Goal: Task Accomplishment & Management: Manage account settings

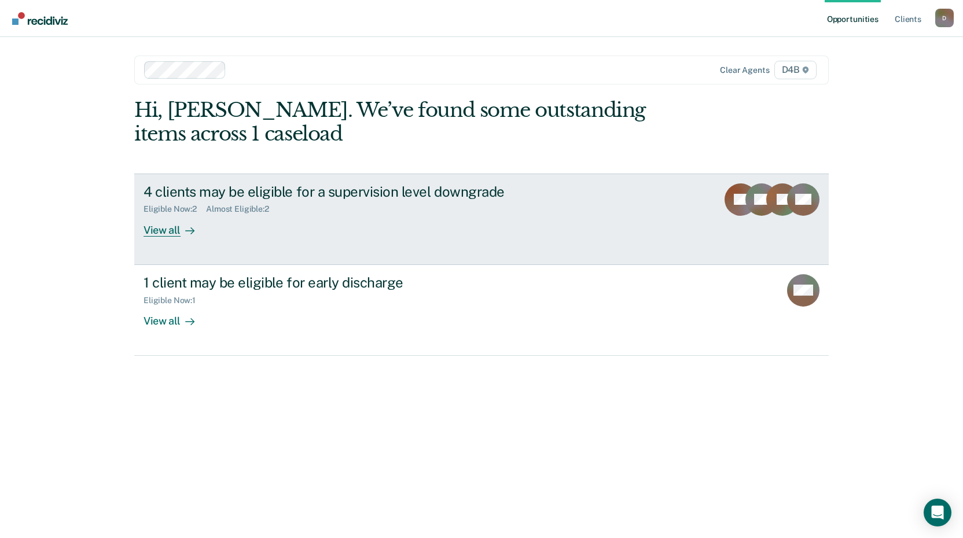
click at [153, 231] on div "View all" at bounding box center [176, 225] width 65 height 23
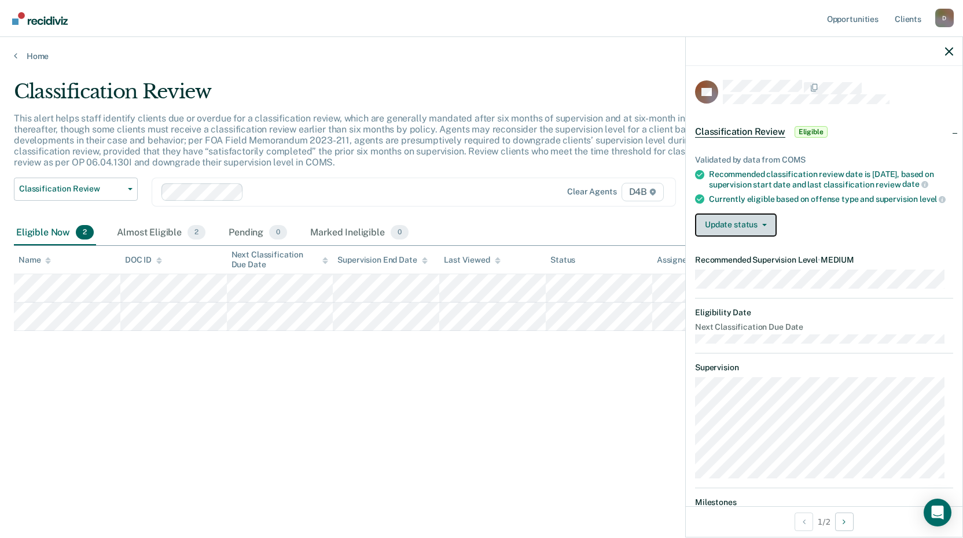
click at [761, 231] on button "Update status" at bounding box center [736, 225] width 82 height 23
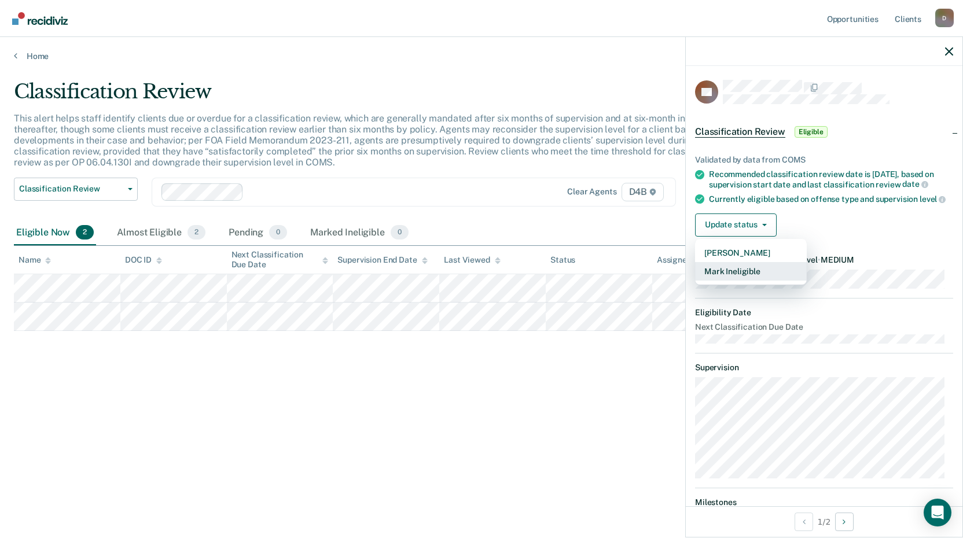
click at [751, 277] on button "Mark Ineligible" at bounding box center [751, 271] width 112 height 19
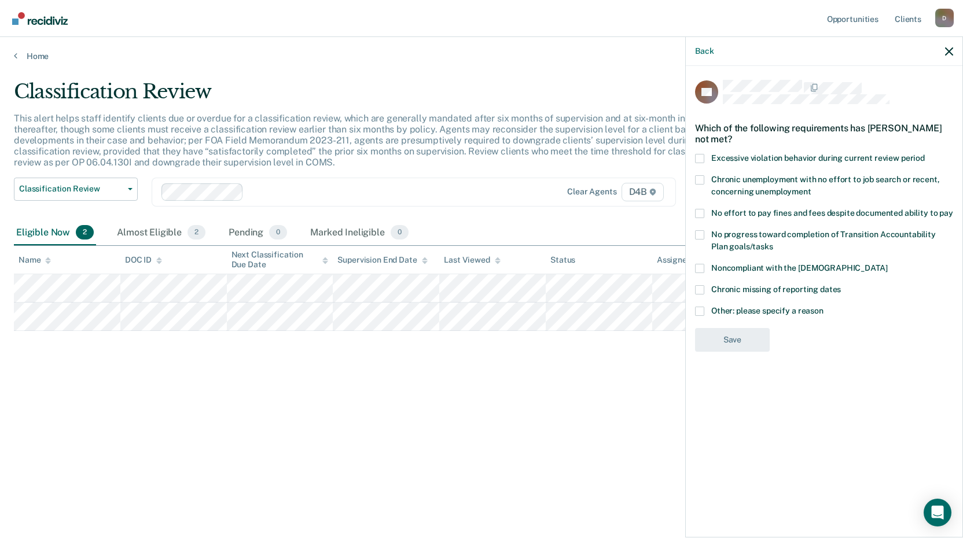
click at [702, 307] on span at bounding box center [699, 311] width 9 height 9
click at [824, 307] on input "Other: please specify a reason" at bounding box center [824, 307] width 0 height 0
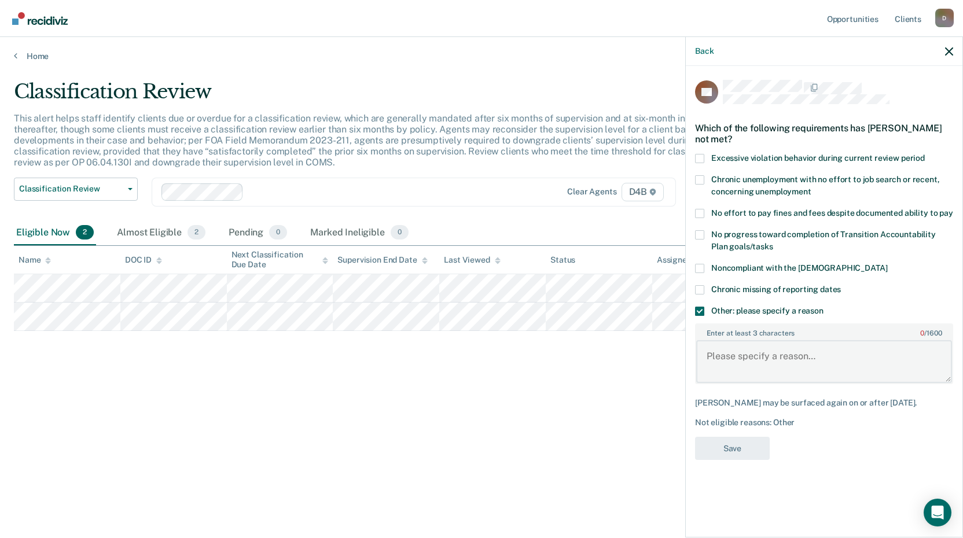
click at [711, 358] on textarea "Enter at least 3 characters 0 / 1600" at bounding box center [824, 361] width 256 height 43
type textarea "sex offender"
click at [731, 449] on button "Save" at bounding box center [732, 449] width 75 height 24
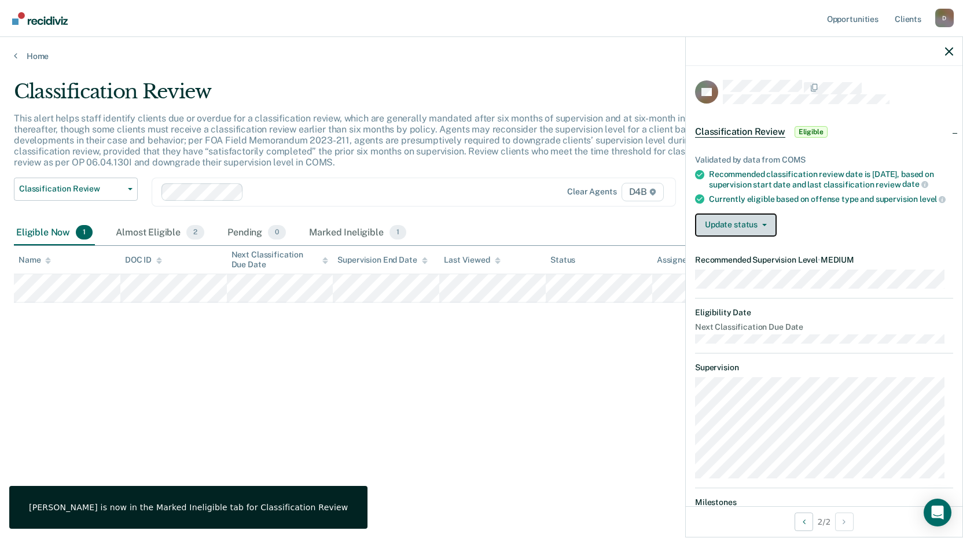
click at [751, 231] on button "Update status" at bounding box center [736, 225] width 82 height 23
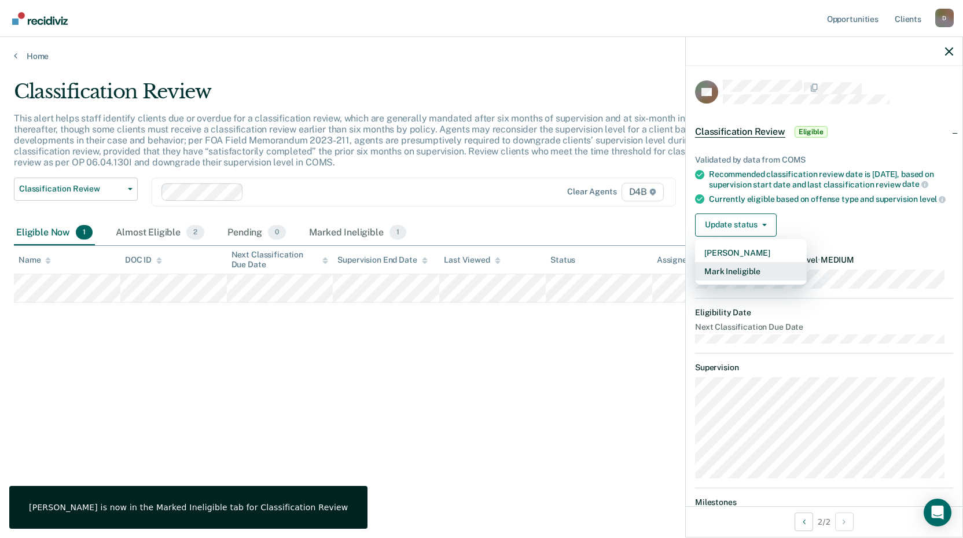
click at [749, 277] on button "Mark Ineligible" at bounding box center [751, 271] width 112 height 19
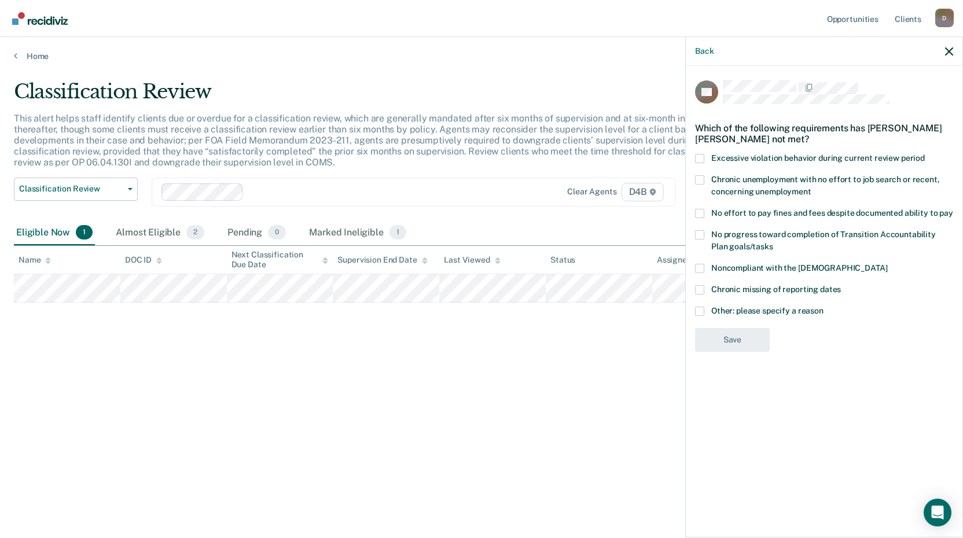
click at [698, 310] on span at bounding box center [699, 311] width 9 height 9
click at [824, 307] on input "Other: please specify a reason" at bounding box center [824, 307] width 0 height 0
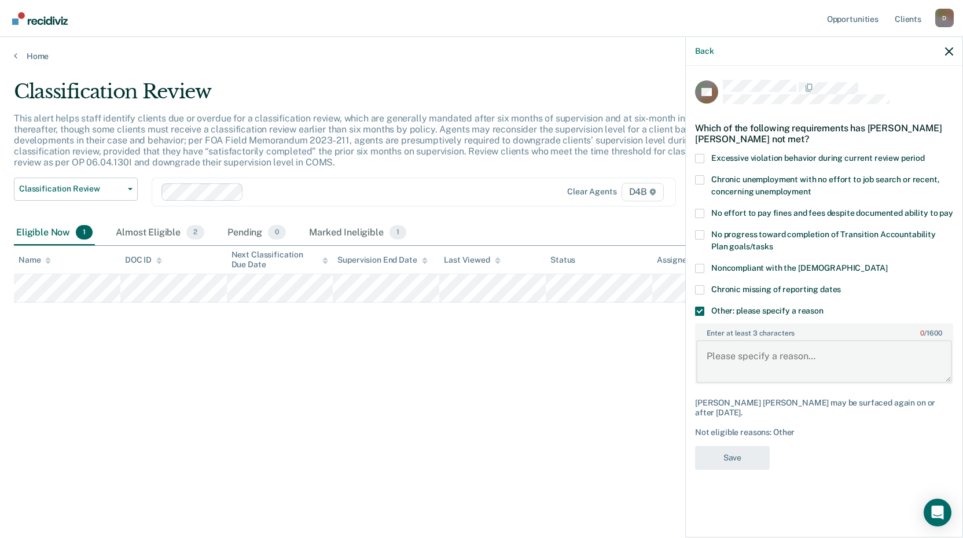
click at [725, 362] on textarea "Enter at least 3 characters 0 / 1600" at bounding box center [824, 361] width 256 height 43
type textarea "sex offender"
click at [763, 454] on button "Save" at bounding box center [732, 458] width 75 height 24
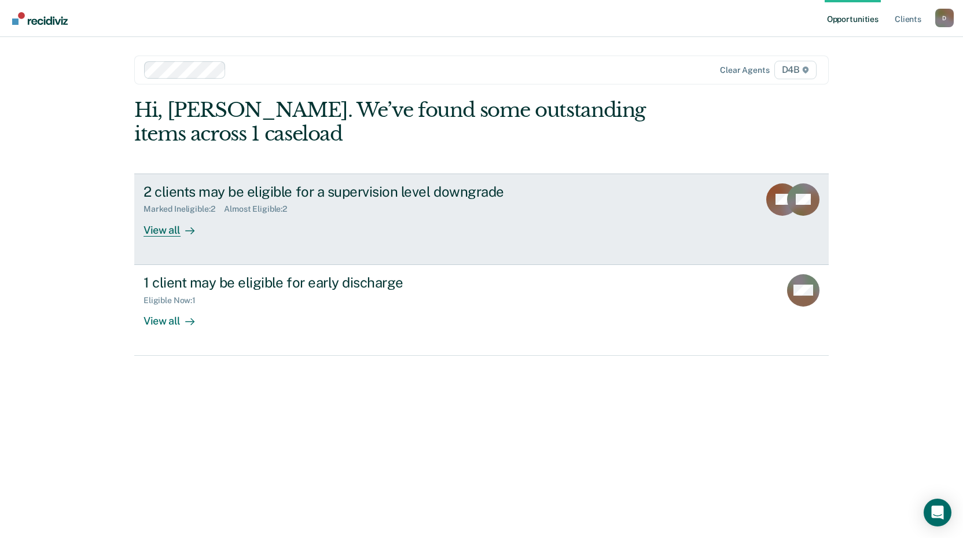
click at [164, 230] on div "View all" at bounding box center [176, 225] width 65 height 23
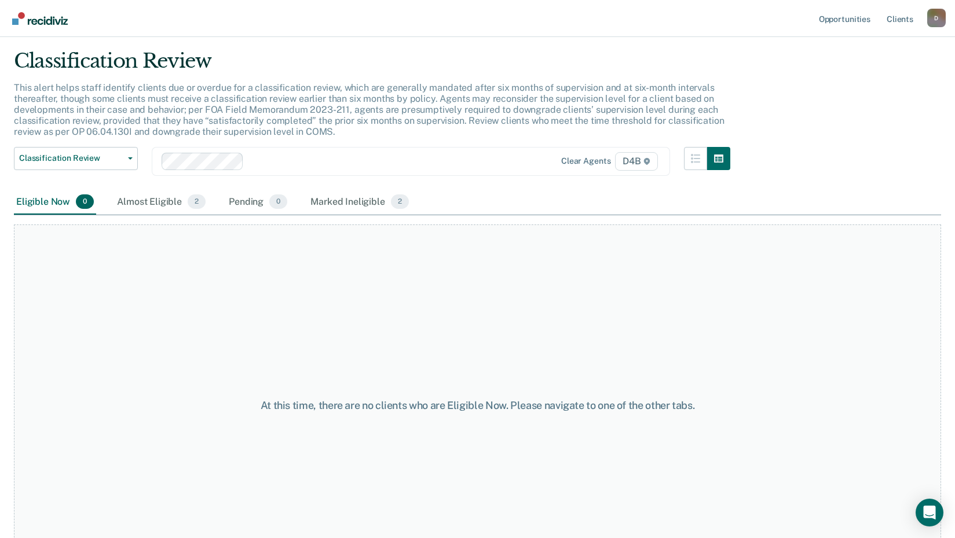
scroll to position [58, 0]
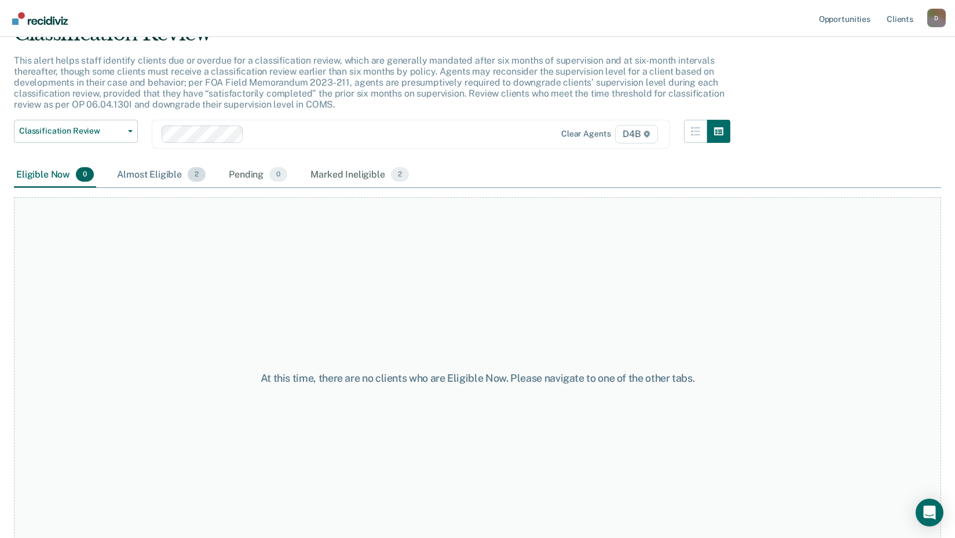
click at [167, 175] on div "Almost Eligible 2" at bounding box center [161, 175] width 93 height 25
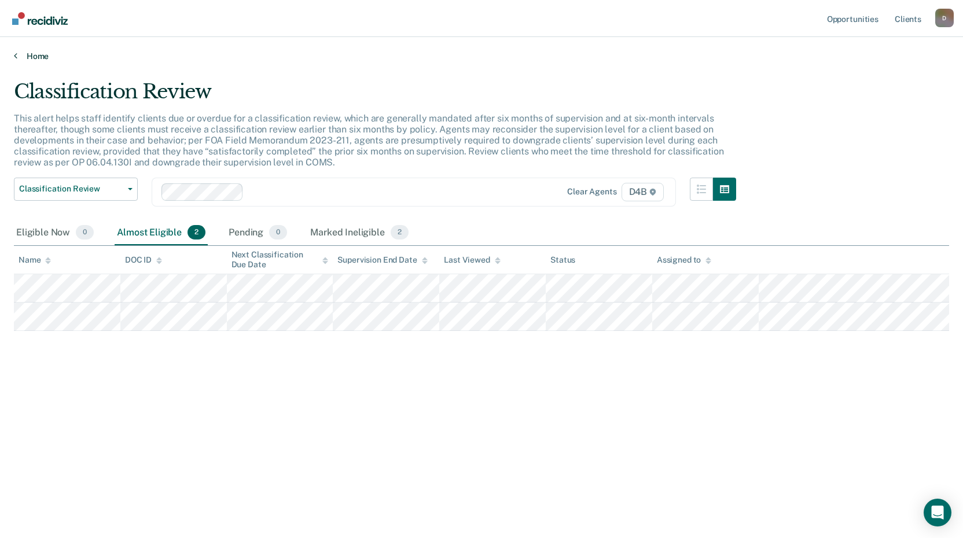
click at [14, 57] on icon at bounding box center [15, 55] width 3 height 9
